Goal: Task Accomplishment & Management: Manage account settings

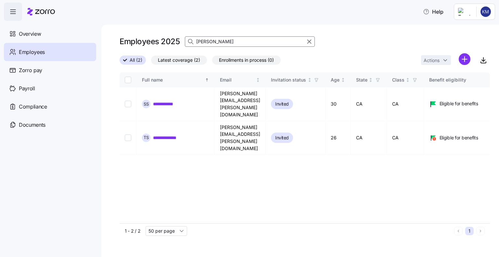
click at [224, 39] on input "[PERSON_NAME]" at bounding box center [250, 41] width 130 height 10
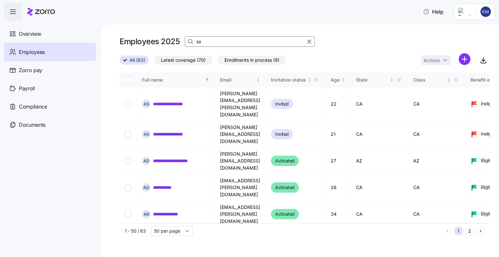
type input "s"
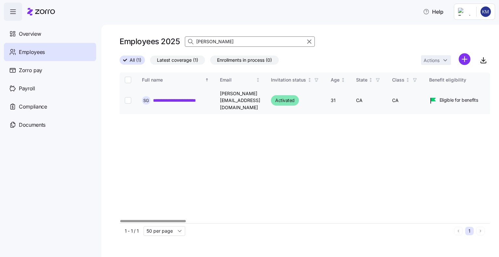
type input "[PERSON_NAME]"
click at [127, 97] on input "Select record 1" at bounding box center [128, 100] width 6 height 6
checkbox input "true"
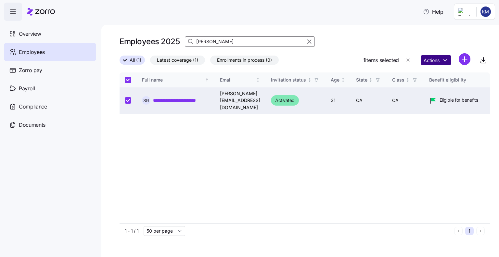
click at [434, 62] on html "**********" at bounding box center [249, 126] width 499 height 253
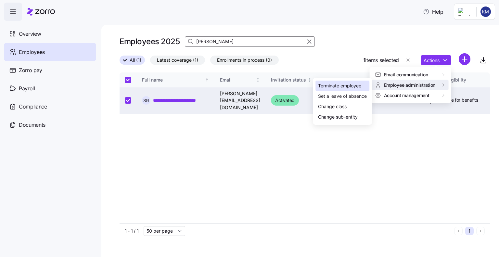
click at [340, 87] on div "Terminate employee" at bounding box center [339, 85] width 43 height 7
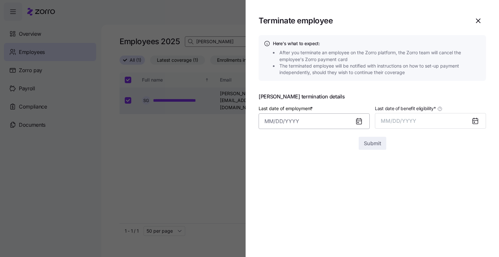
click at [274, 123] on input "Last date of employment *" at bounding box center [314, 121] width 111 height 16
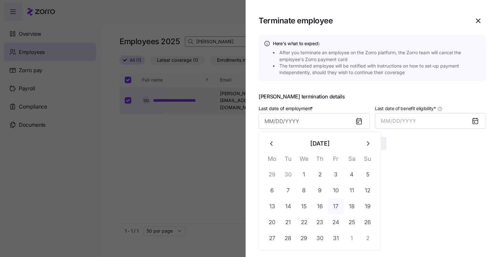
click at [334, 207] on button "17" at bounding box center [336, 206] width 16 height 16
type input "[DATE]"
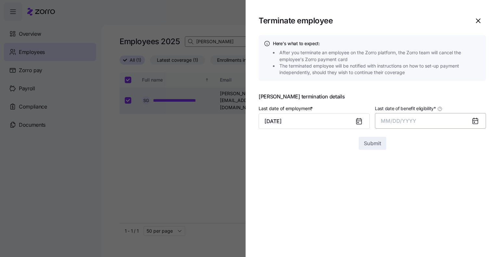
click at [387, 120] on span "MM/DD/YYYY" at bounding box center [398, 121] width 35 height 6
click at [398, 213] on button "Oct" at bounding box center [398, 209] width 37 height 16
click at [364, 145] on span "Submit" at bounding box center [372, 143] width 17 height 8
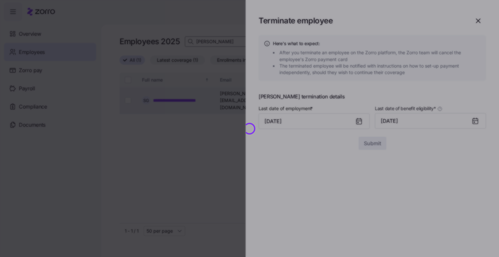
checkbox input "false"
